Goal: Task Accomplishment & Management: Complete application form

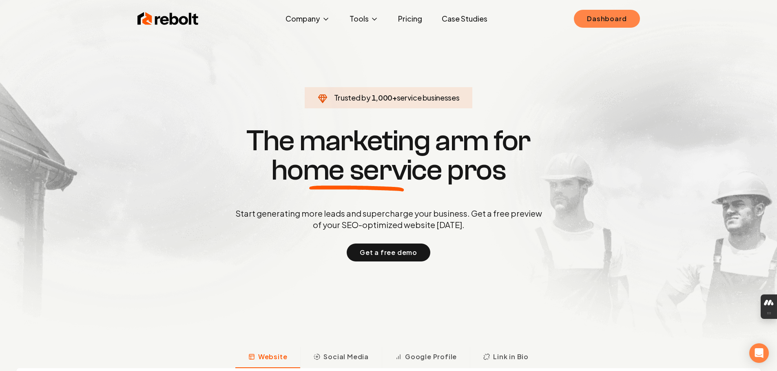
click at [599, 23] on link "Dashboard" at bounding box center [607, 19] width 66 height 18
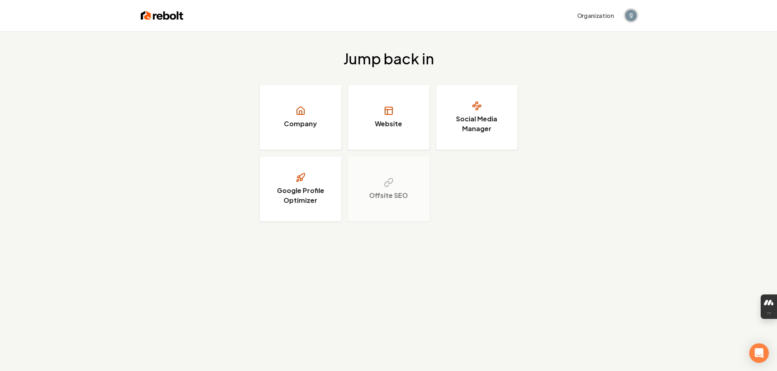
click at [629, 16] on img "Open user button" at bounding box center [630, 15] width 11 height 11
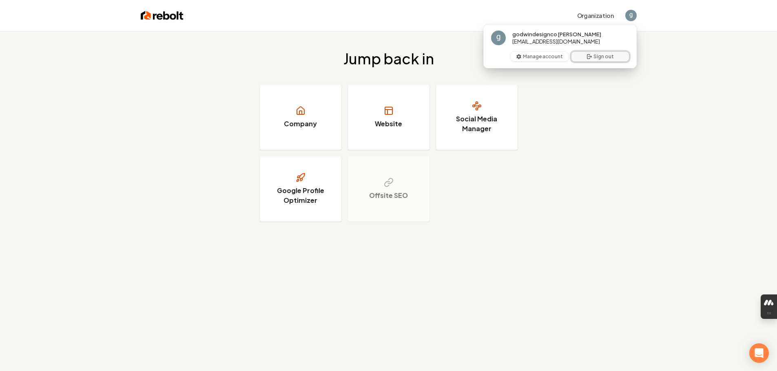
click at [604, 55] on button "Sign out" at bounding box center [599, 57] width 57 height 10
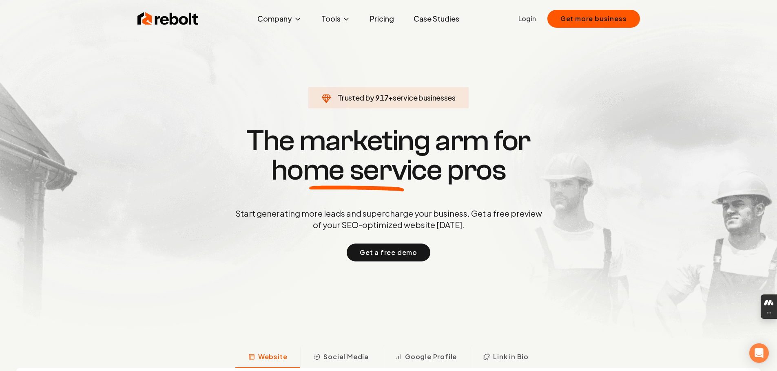
click at [534, 17] on link "Login" at bounding box center [527, 19] width 18 height 10
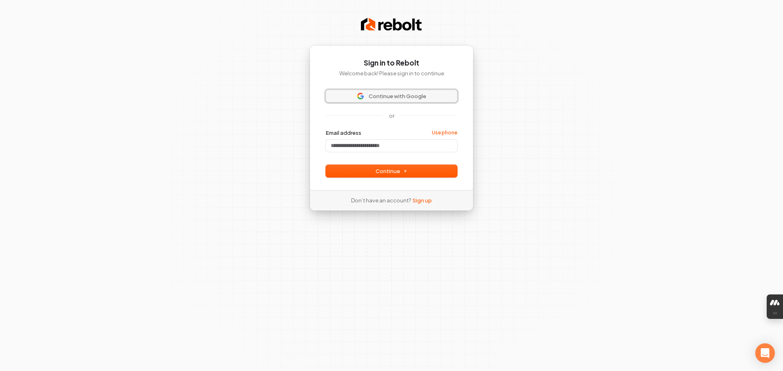
click at [388, 96] on span "Continue with Google" at bounding box center [397, 96] width 57 height 7
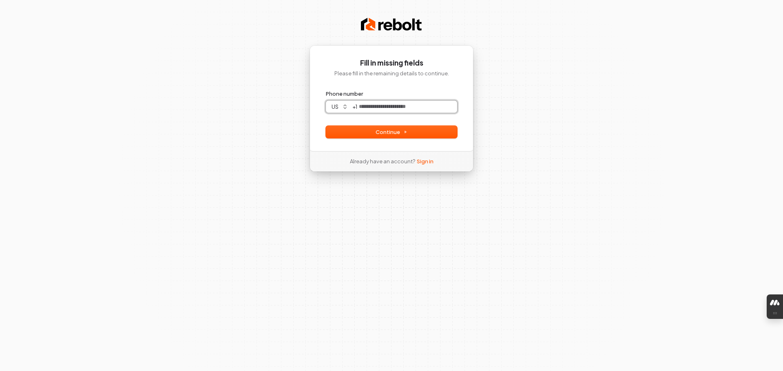
click at [377, 110] on input "Phone number" at bounding box center [407, 107] width 100 height 12
click at [370, 132] on button "Continue" at bounding box center [391, 132] width 131 height 12
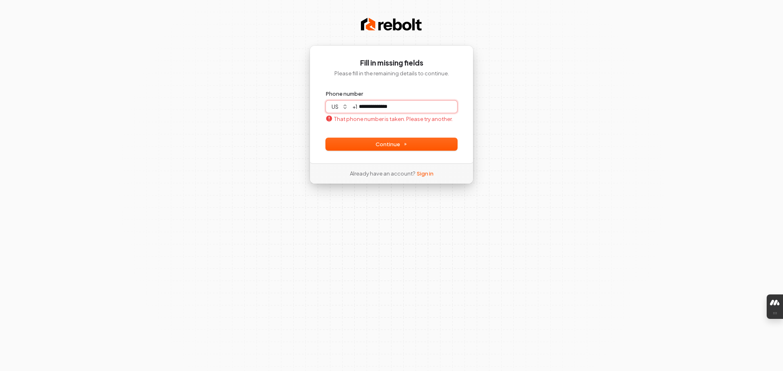
drag, startPoint x: 398, startPoint y: 106, endPoint x: 323, endPoint y: 99, distance: 75.8
click at [323, 99] on div "**********" at bounding box center [391, 104] width 164 height 118
click at [397, 145] on span "Continue" at bounding box center [391, 144] width 32 height 7
type input "**********"
